Goal: Register for event/course

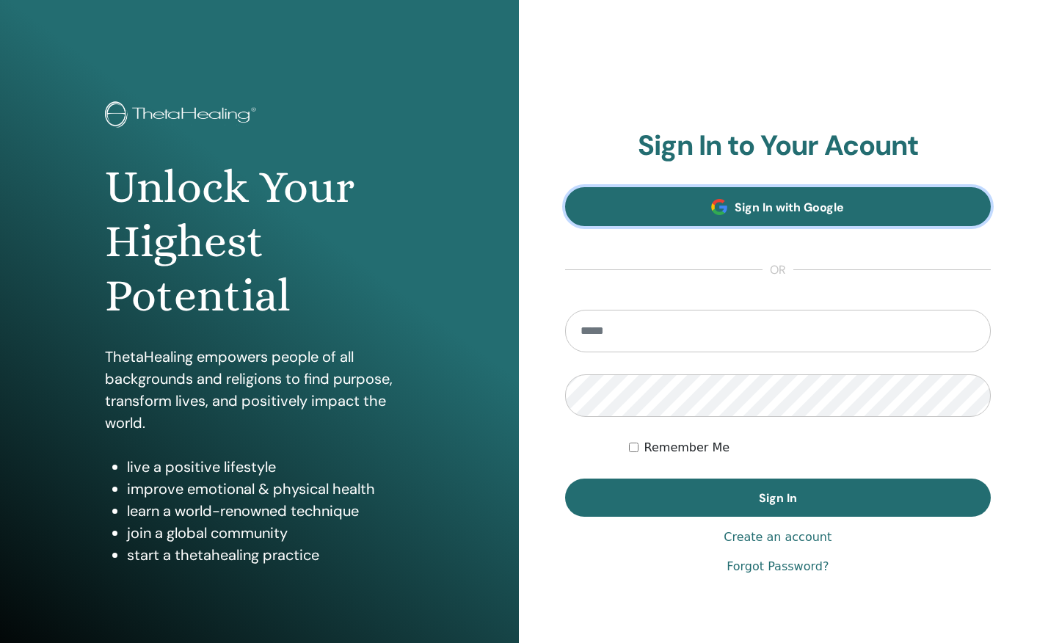
click at [781, 189] on link "Sign In with Google" at bounding box center [778, 206] width 426 height 39
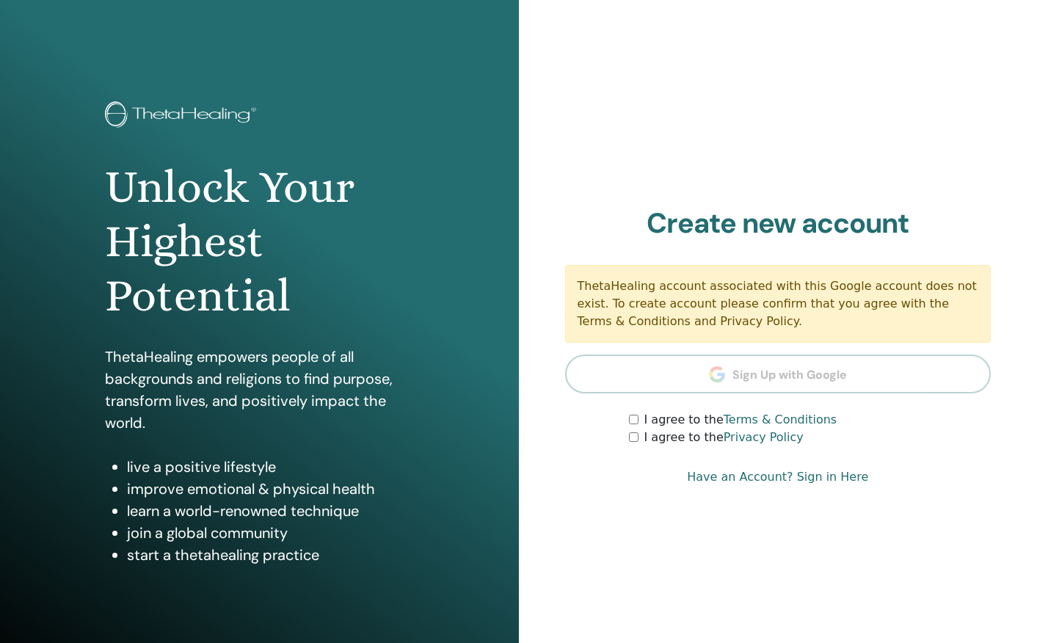
click at [626, 420] on form "I agree to the Terms & Conditions I agree to the Privacy Policy" at bounding box center [778, 428] width 426 height 35
click at [632, 426] on div "I agree to the Terms & Conditions" at bounding box center [810, 420] width 362 height 18
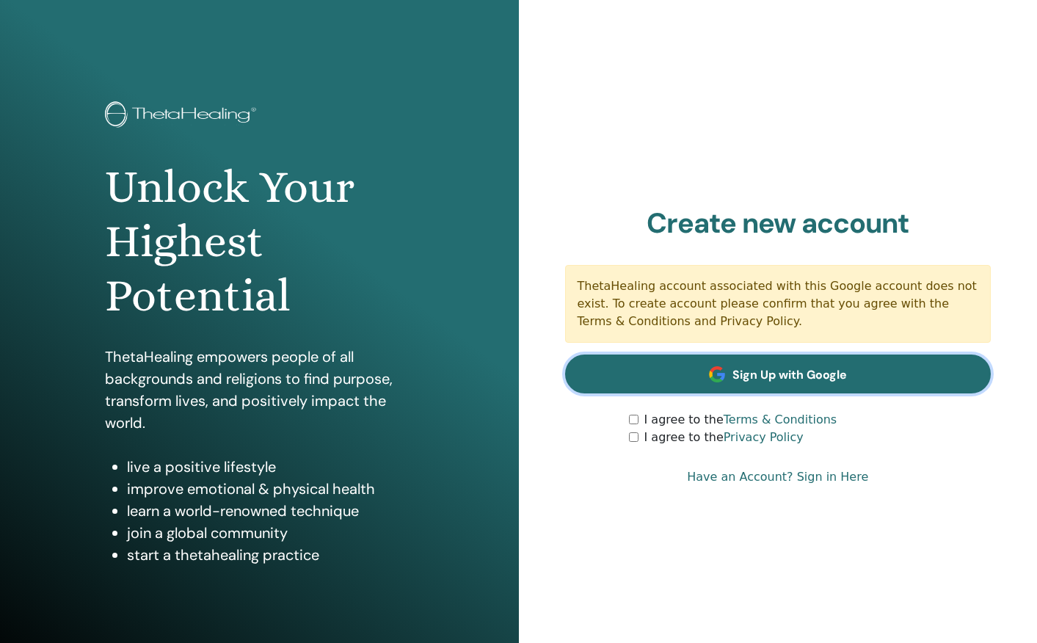
click at [736, 382] on link "Sign Up with Google" at bounding box center [778, 373] width 426 height 39
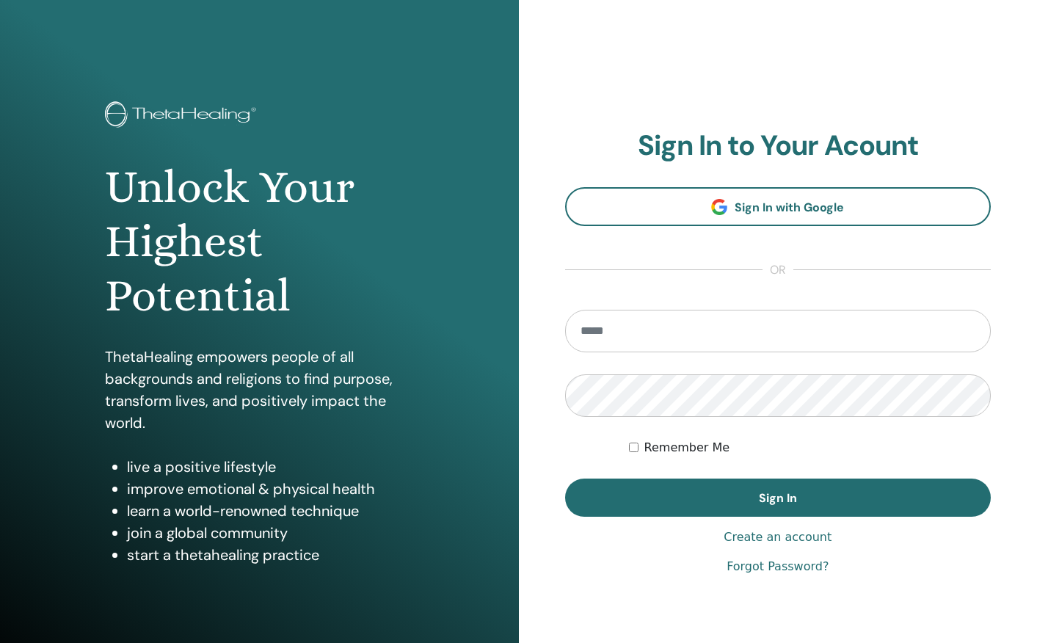
click at [607, 329] on input "email" at bounding box center [778, 331] width 426 height 43
click at [578, 472] on form "Remember Me Sign In" at bounding box center [778, 413] width 426 height 207
click at [600, 336] on input "email" at bounding box center [778, 331] width 426 height 43
type input "**********"
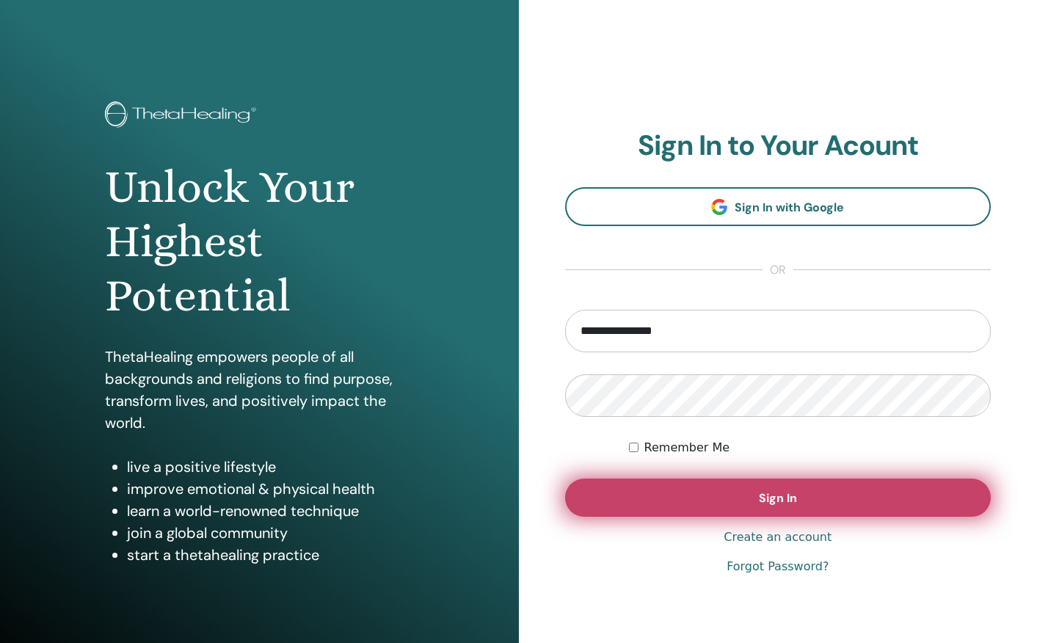
click at [777, 494] on span "Sign In" at bounding box center [778, 497] width 38 height 15
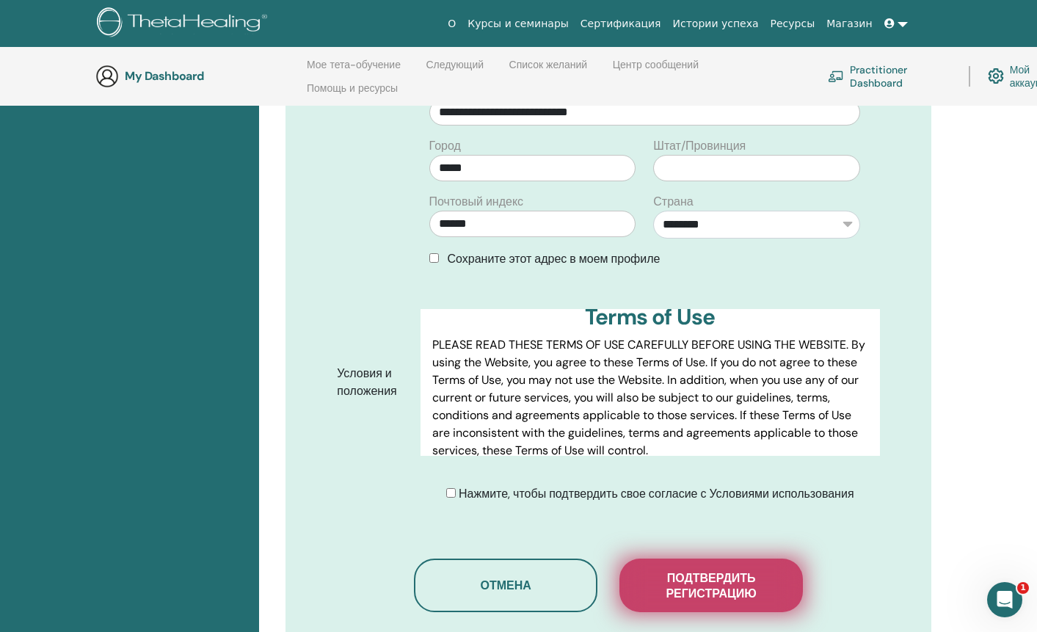
click at [690, 586] on span "Подтвердить регистрацию" at bounding box center [711, 585] width 147 height 31
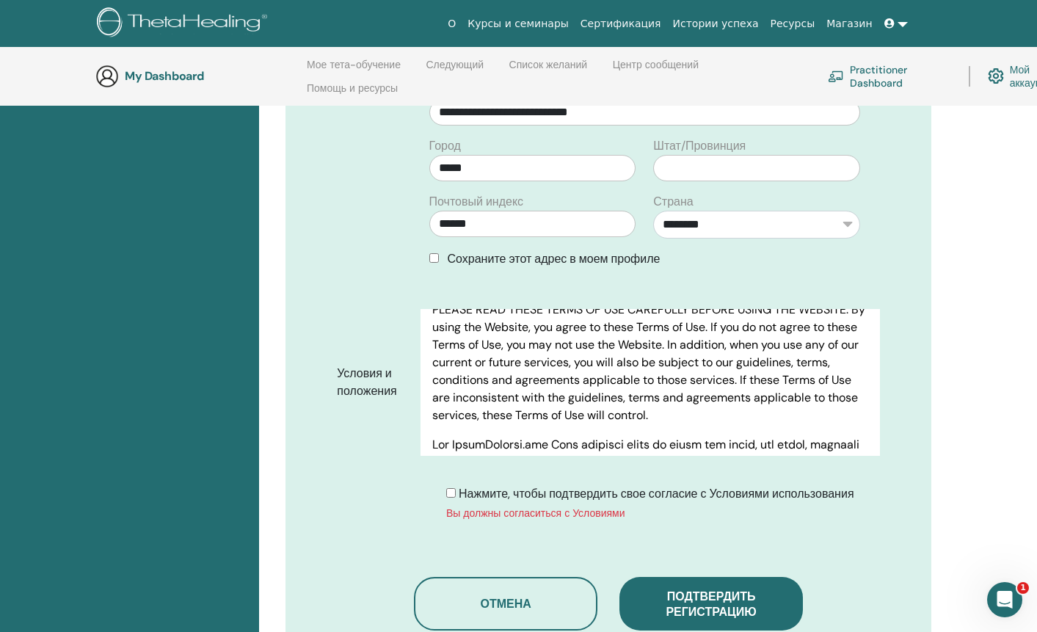
scroll to position [54, 0]
click at [743, 590] on span "Подтвердить регистрацию" at bounding box center [710, 603] width 90 height 31
